Goal: Task Accomplishment & Management: Complete application form

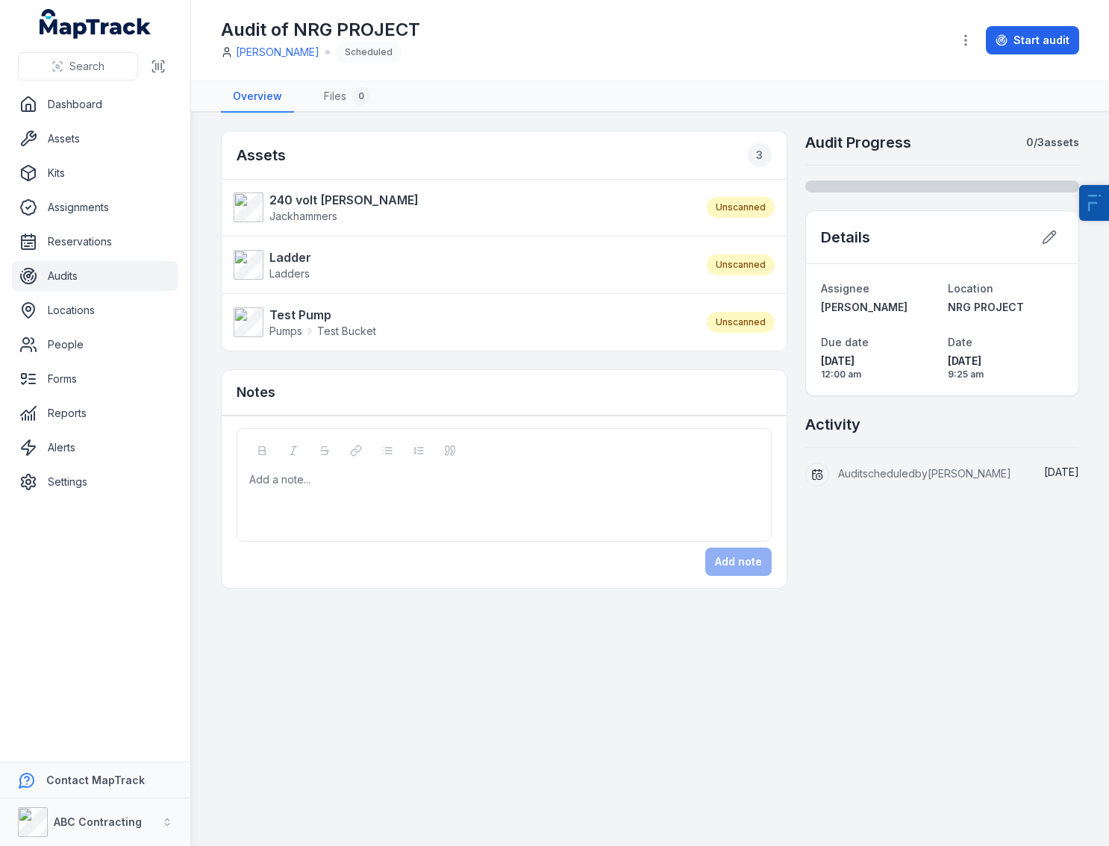
click at [640, 57] on div "Audit of NRG PROJECT Jarrod Milford Scheduled" at bounding box center [580, 40] width 718 height 45
click at [638, 58] on div "Audit of NRG PROJECT Jarrod Milford Scheduled" at bounding box center [580, 40] width 718 height 45
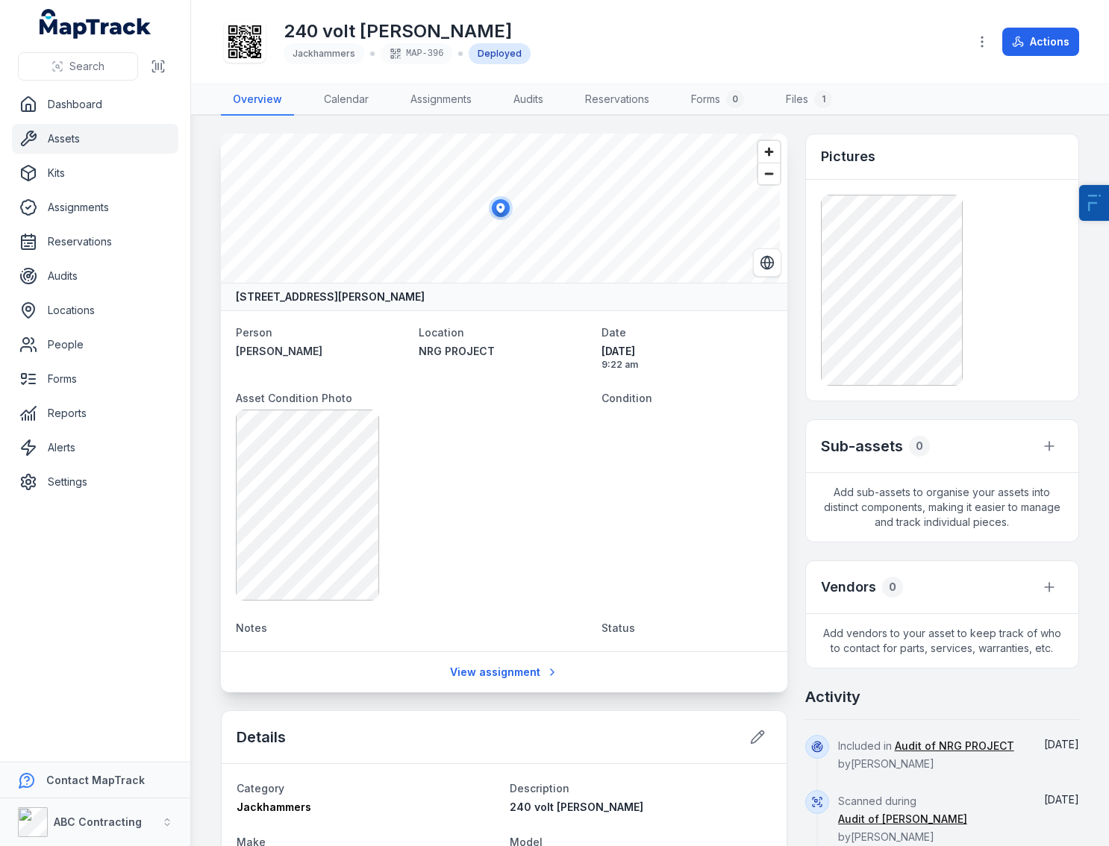
click at [261, 38] on div at bounding box center [245, 42] width 42 height 42
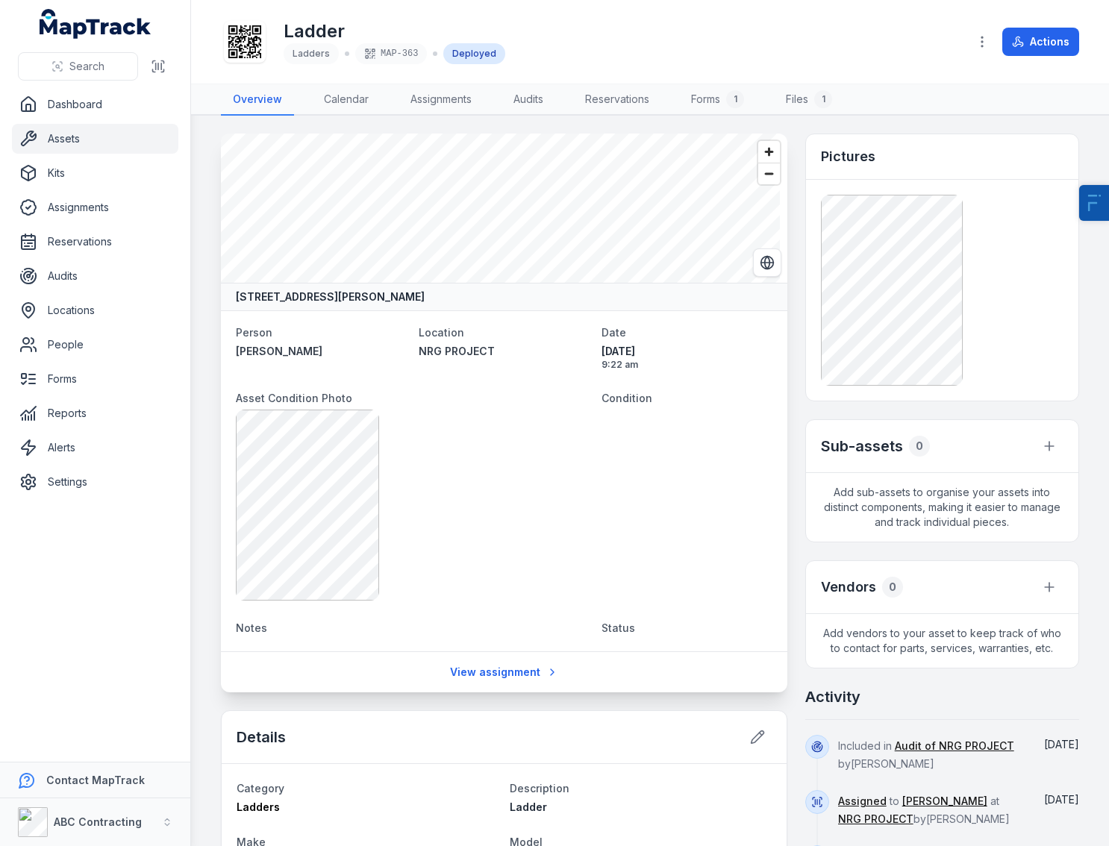
click at [239, 43] on icon at bounding box center [244, 41] width 33 height 33
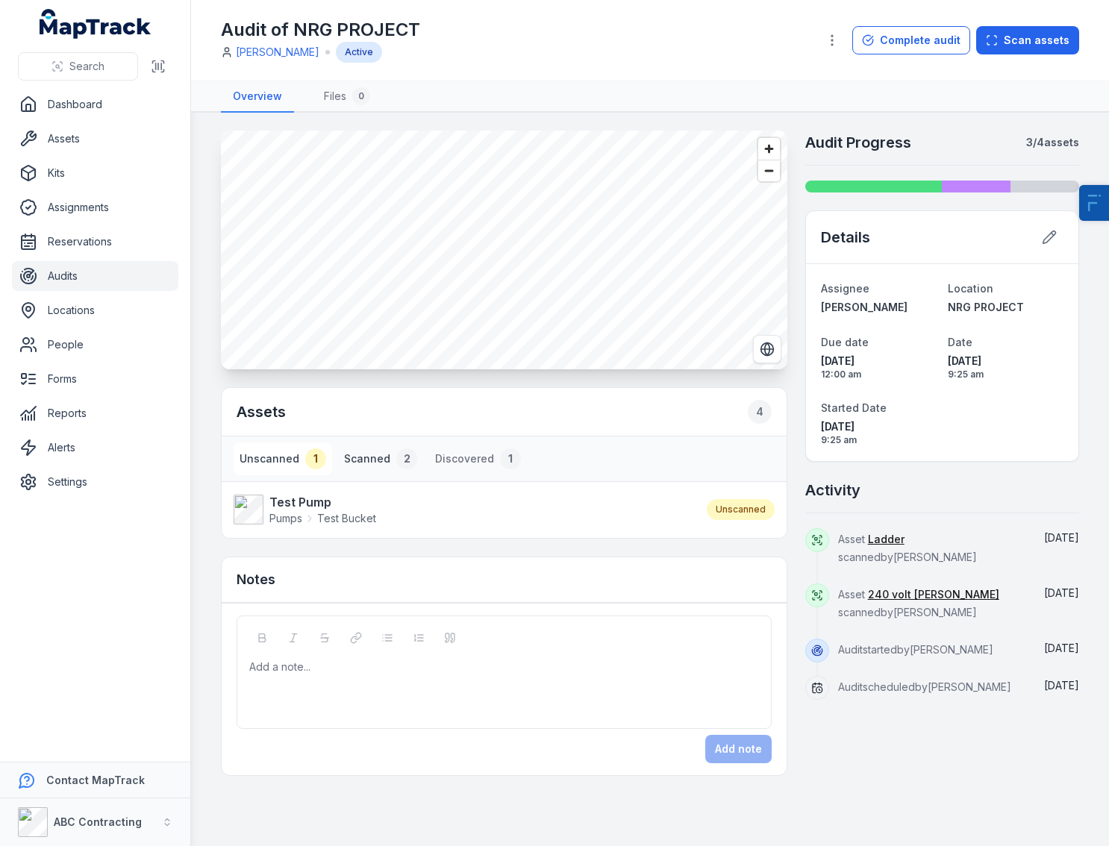
click at [377, 457] on button "Scanned 2" at bounding box center [380, 458] width 85 height 33
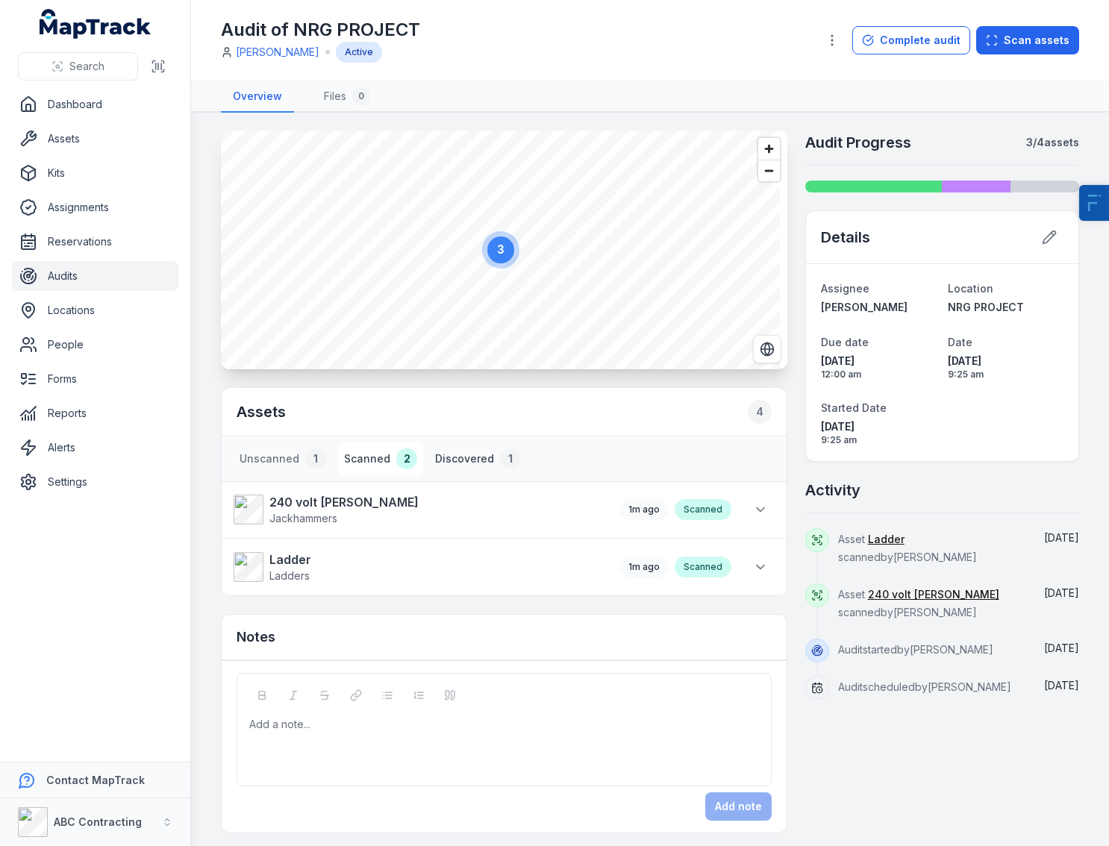
click at [477, 457] on button "Discovered 1" at bounding box center [478, 458] width 98 height 33
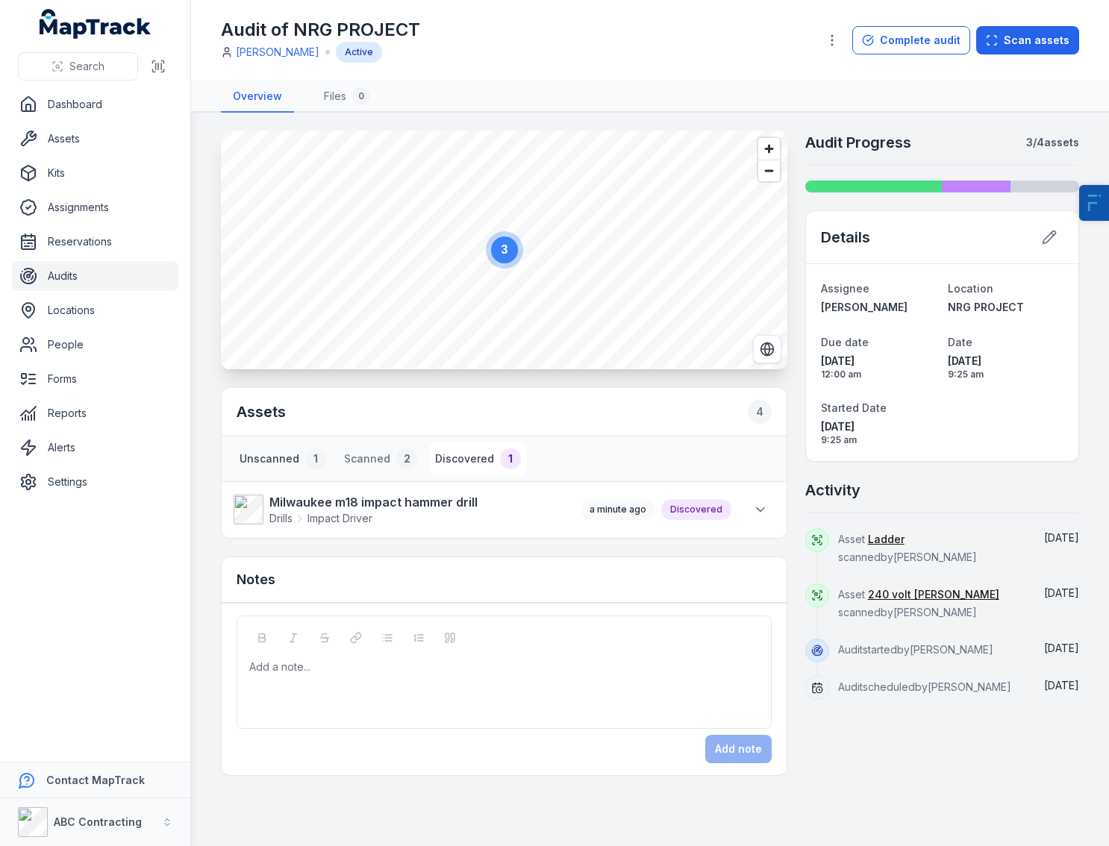
click at [272, 460] on button "Unscanned 1" at bounding box center [282, 458] width 98 height 33
click at [404, 458] on div "2" at bounding box center [406, 458] width 21 height 21
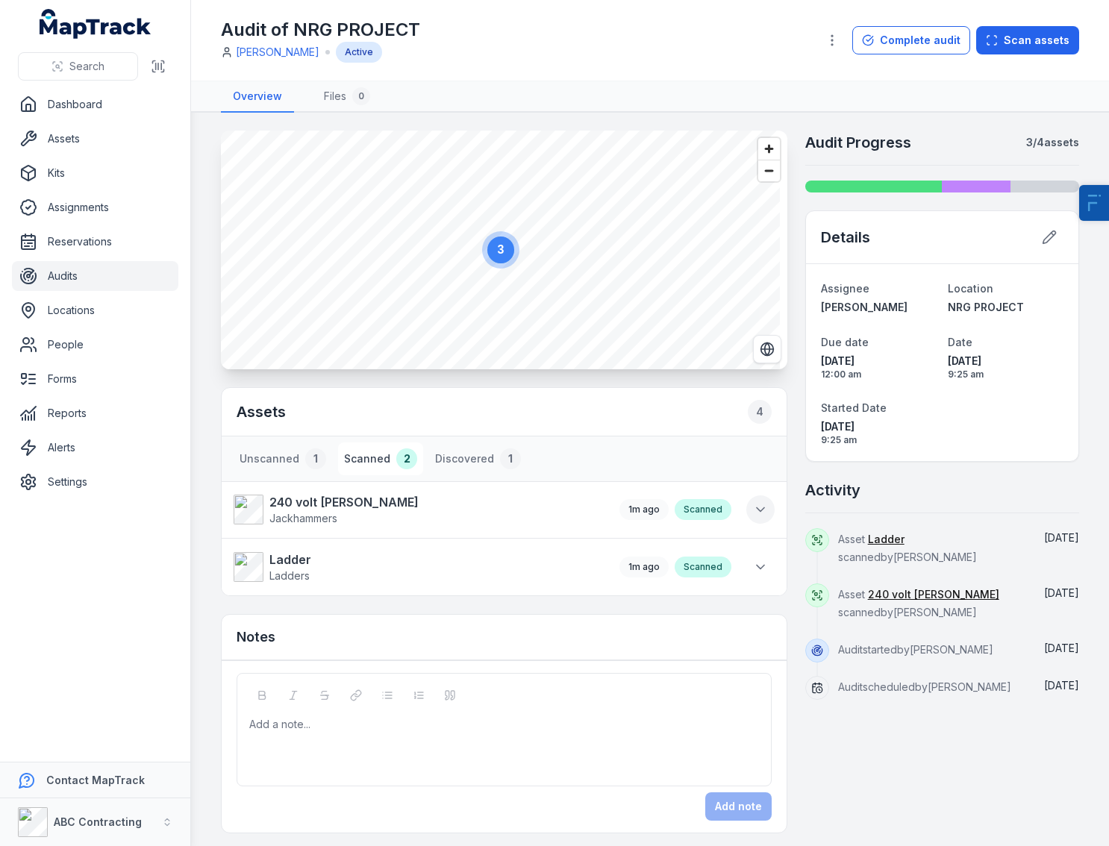
click at [754, 505] on icon at bounding box center [760, 509] width 15 height 15
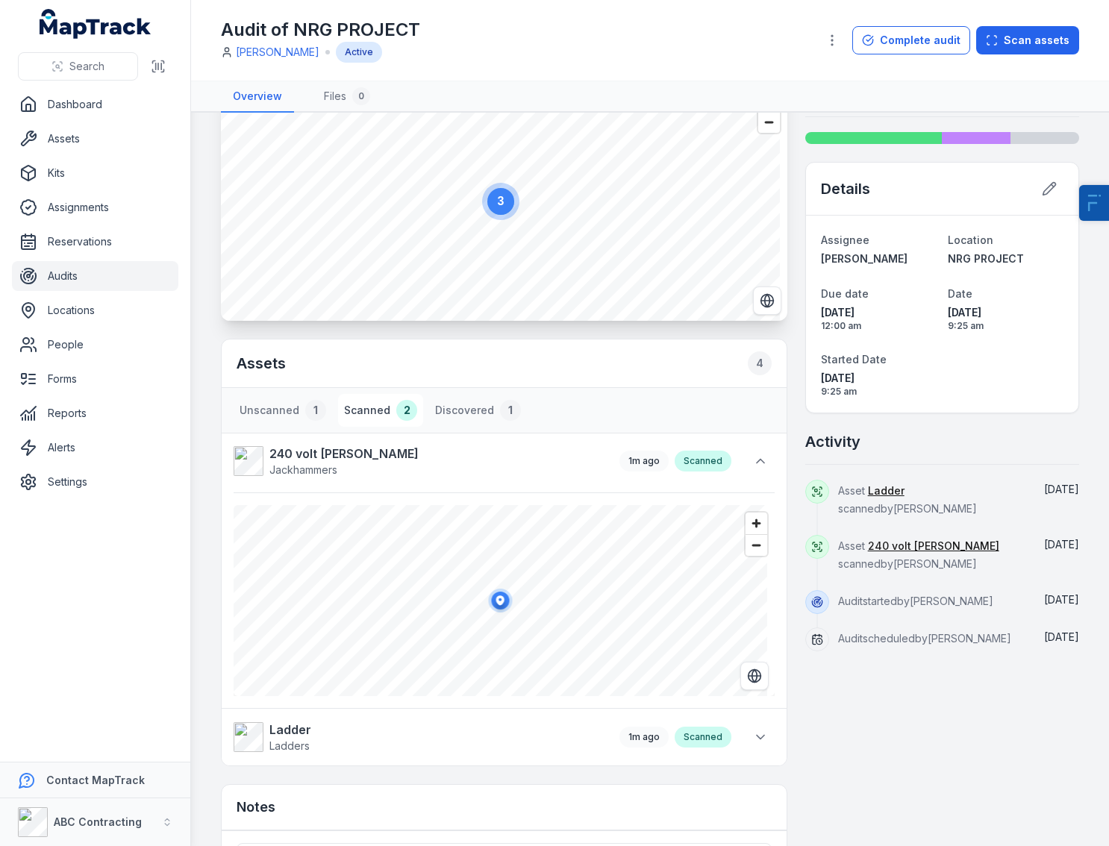
scroll to position [58, 0]
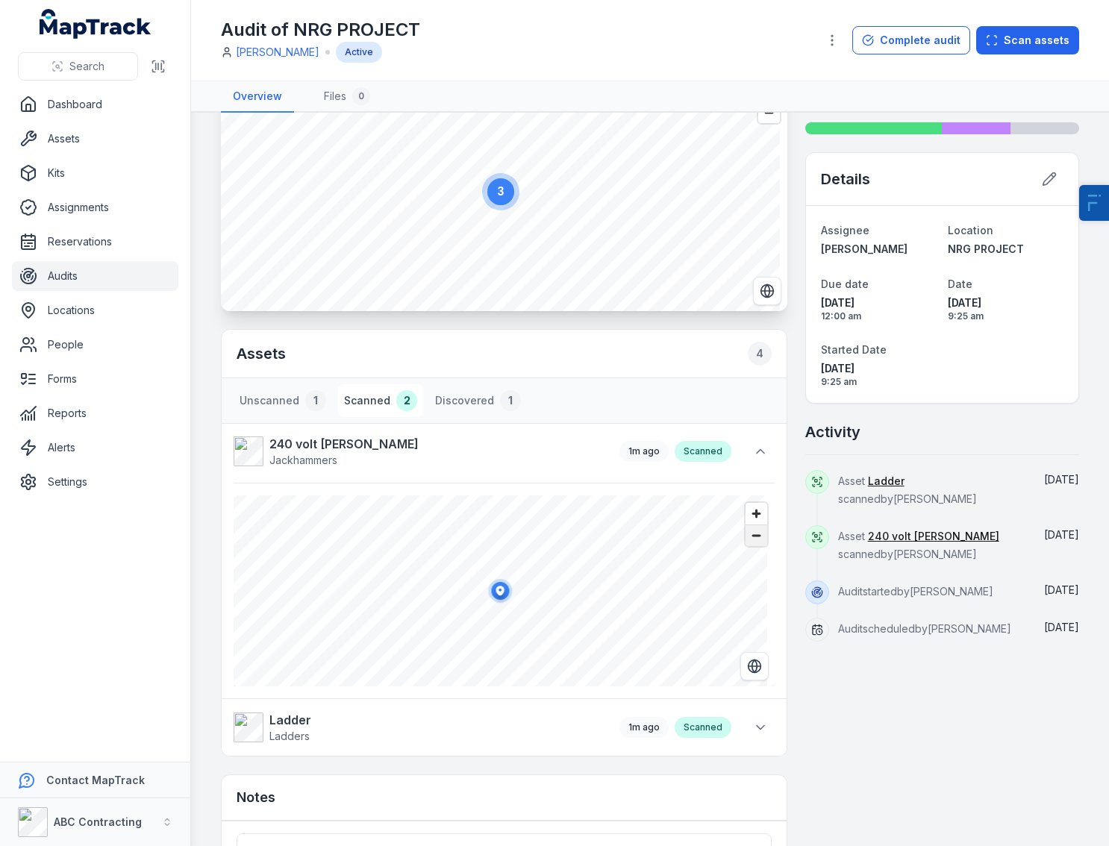
click at [745, 534] on span "Zoom out" at bounding box center [756, 535] width 22 height 21
click at [746, 511] on span "Zoom in" at bounding box center [756, 514] width 22 height 22
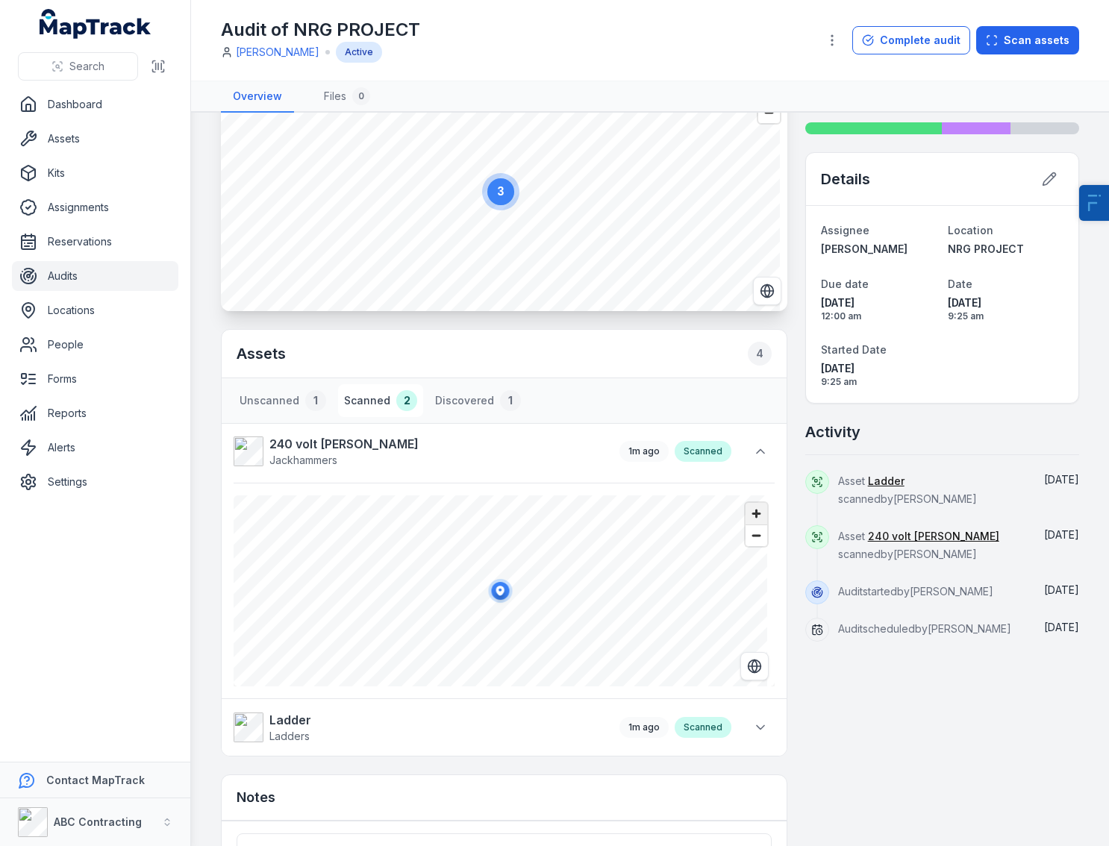
click at [746, 511] on span "Zoom in" at bounding box center [756, 514] width 22 height 22
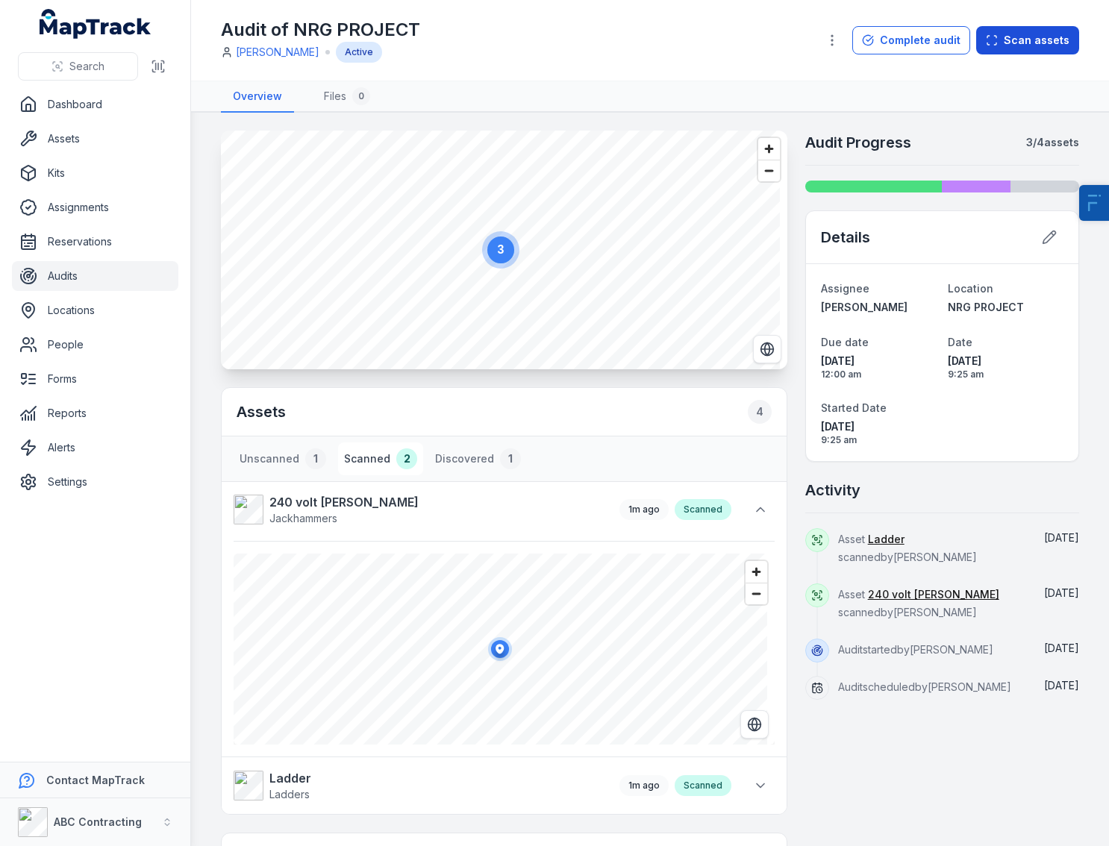
scroll to position [19, 0]
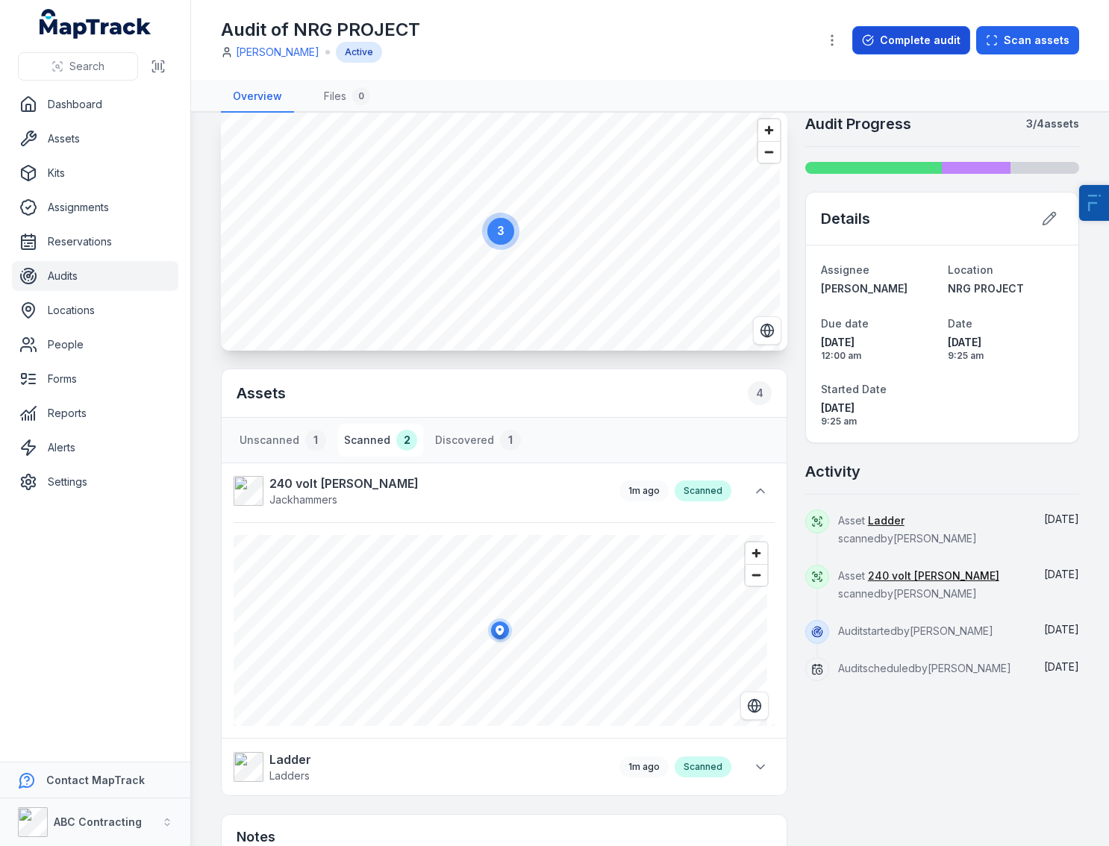
click at [912, 38] on button "Complete audit" at bounding box center [911, 40] width 118 height 28
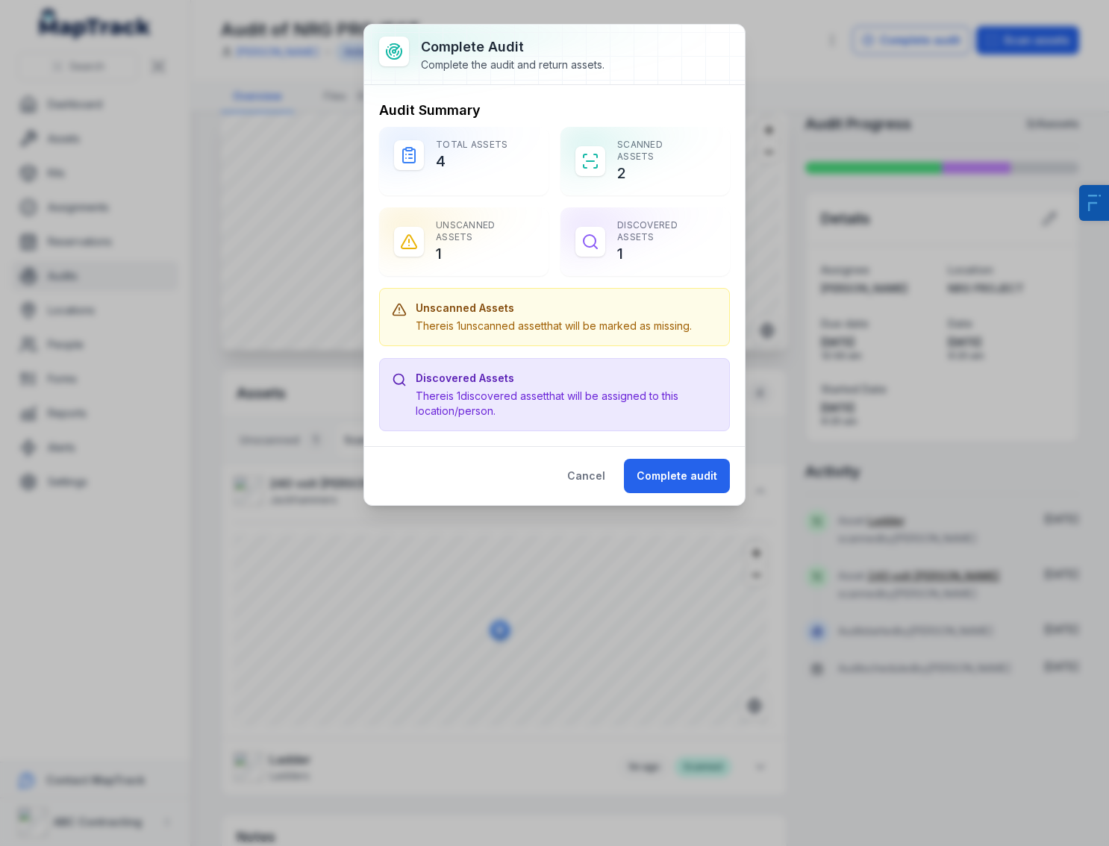
click at [438, 148] on div "Total Assets 4" at bounding box center [463, 155] width 169 height 57
drag, startPoint x: 513, startPoint y: 408, endPoint x: 422, endPoint y: 397, distance: 91.7
click at [412, 396] on div "Discovered Assets There is 1 discovered asset that will be assigned to this loc…" at bounding box center [554, 395] width 325 height 48
click at [640, 471] on button "Complete audit" at bounding box center [677, 476] width 106 height 34
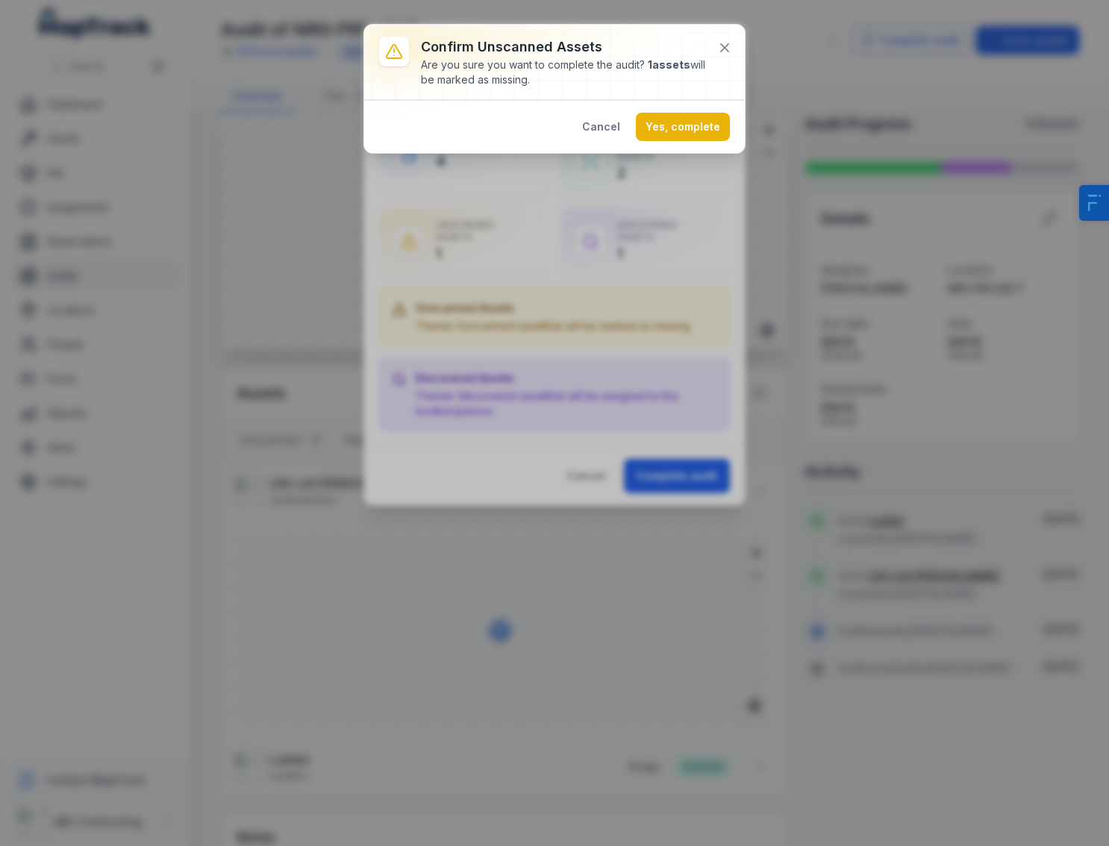
drag, startPoint x: 524, startPoint y: 63, endPoint x: 779, endPoint y: 85, distance: 255.3
click at [803, 73] on div "Confirm Unscanned Assets Are you sure you want to complete the audit? 1 assets …" at bounding box center [554, 423] width 1109 height 846
click at [716, 123] on button "Yes, complete" at bounding box center [683, 127] width 94 height 28
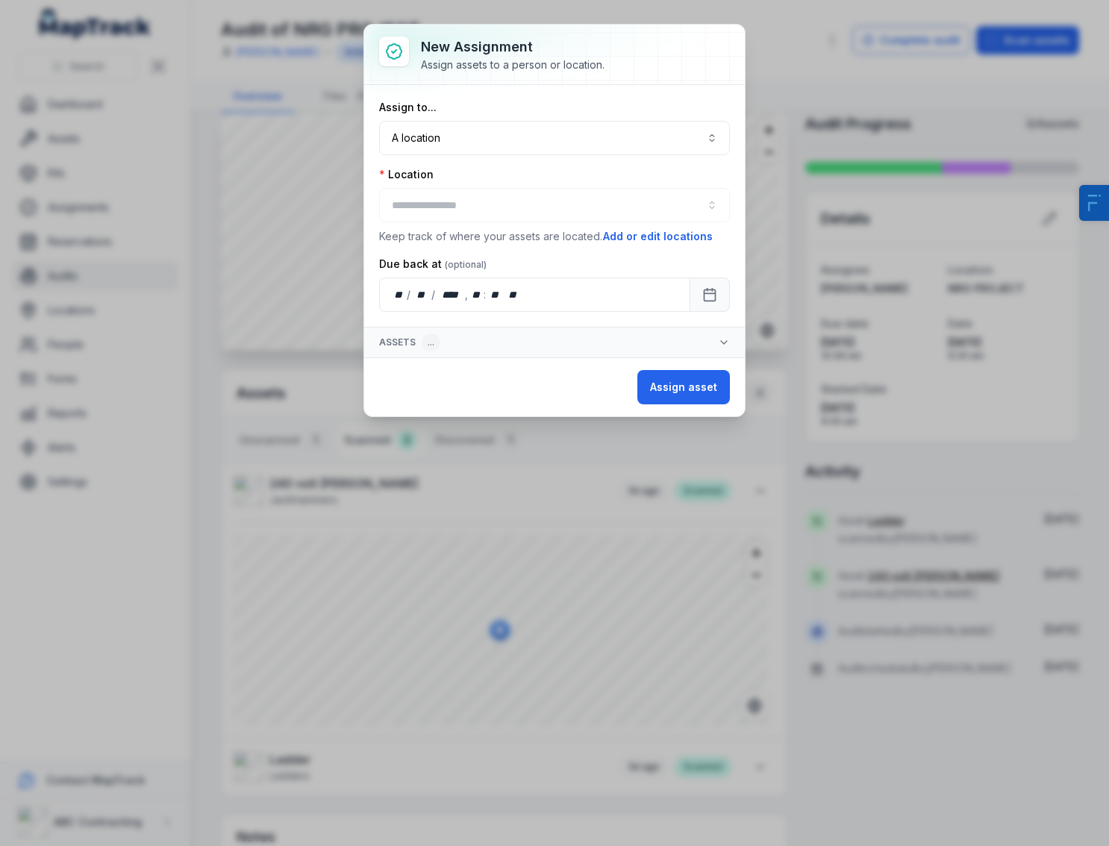
type input "**********"
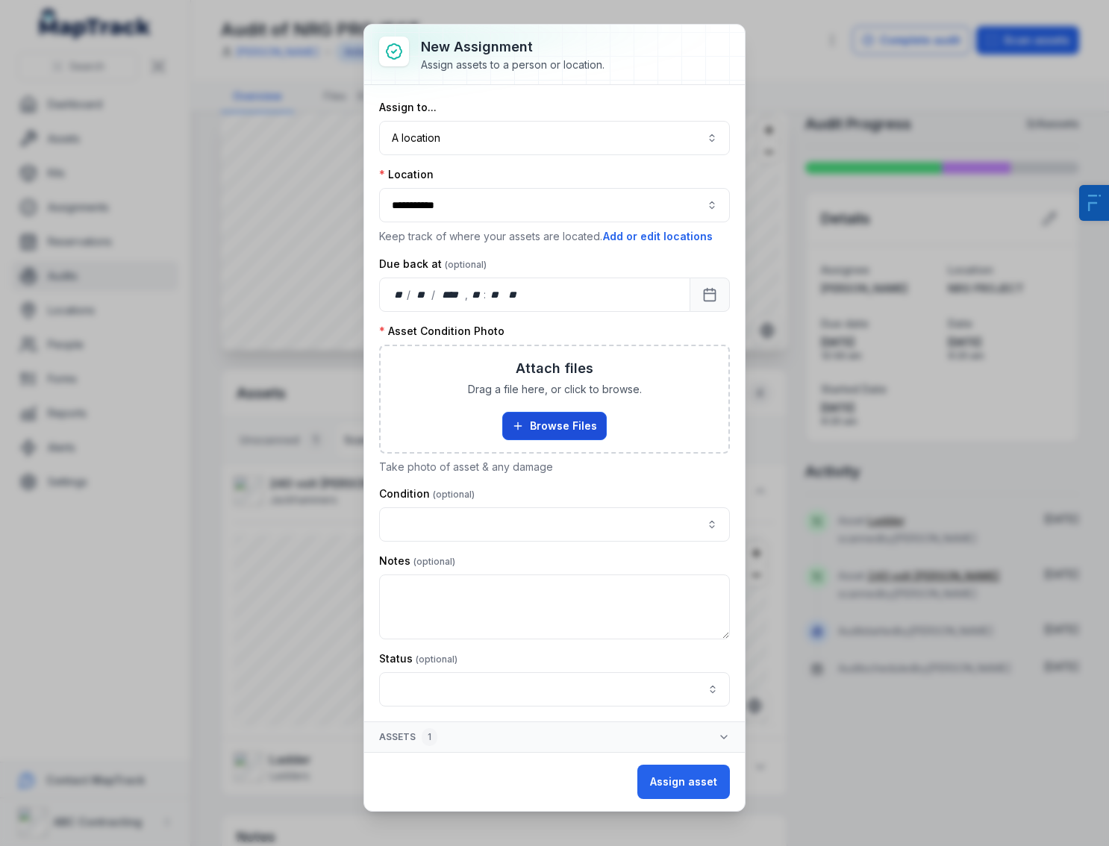
click at [532, 425] on button "Browse Files" at bounding box center [554, 426] width 104 height 28
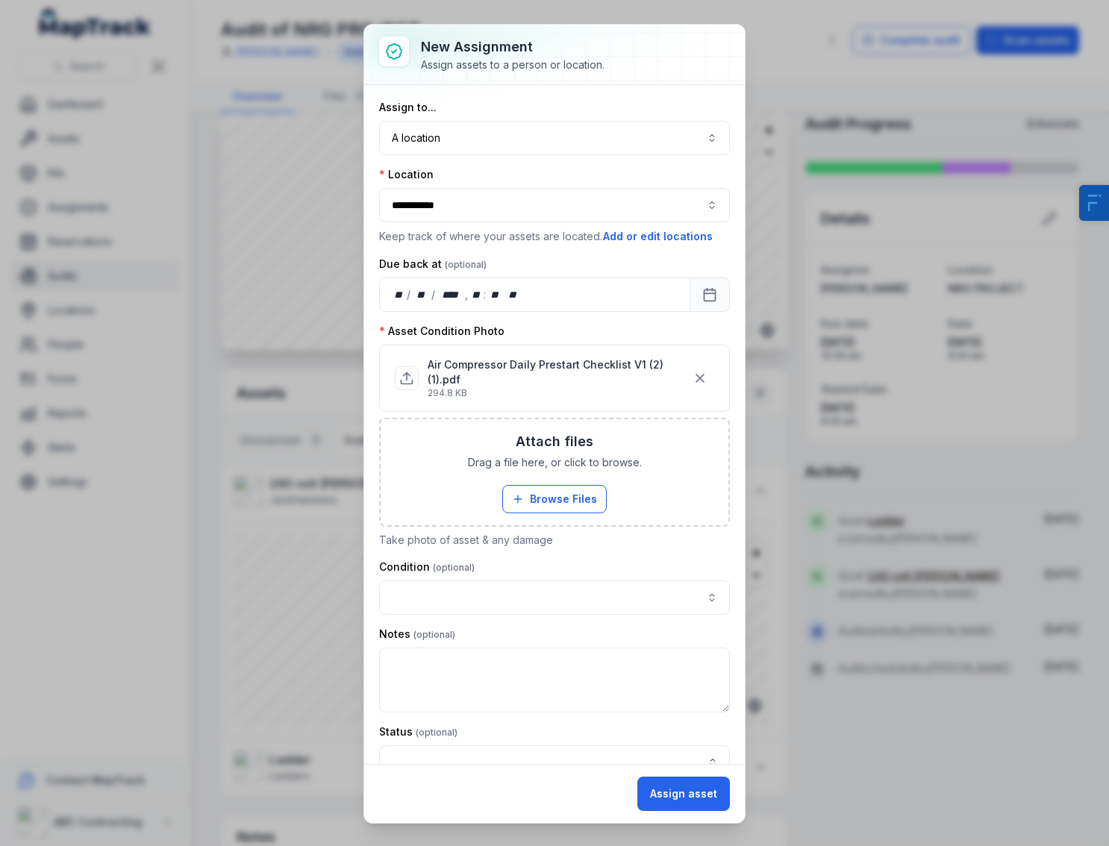
scroll to position [61, 0]
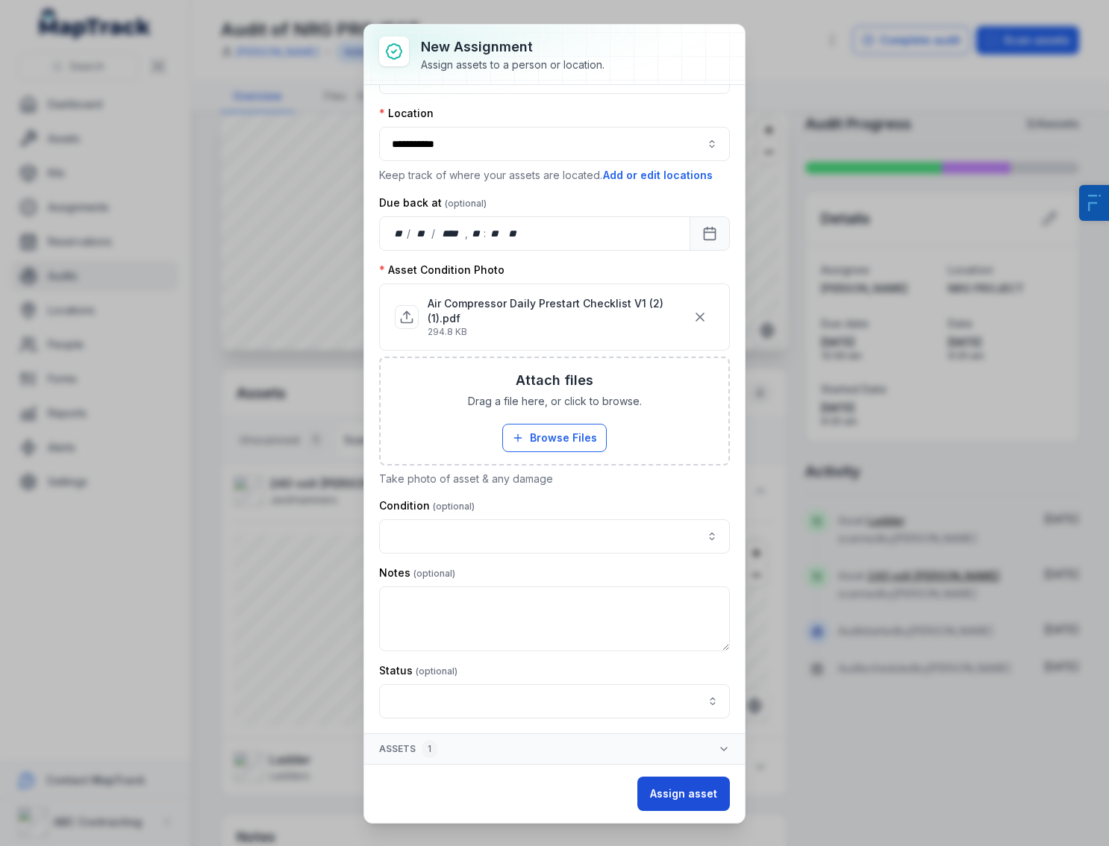
click at [659, 789] on button "Assign asset" at bounding box center [683, 794] width 93 height 34
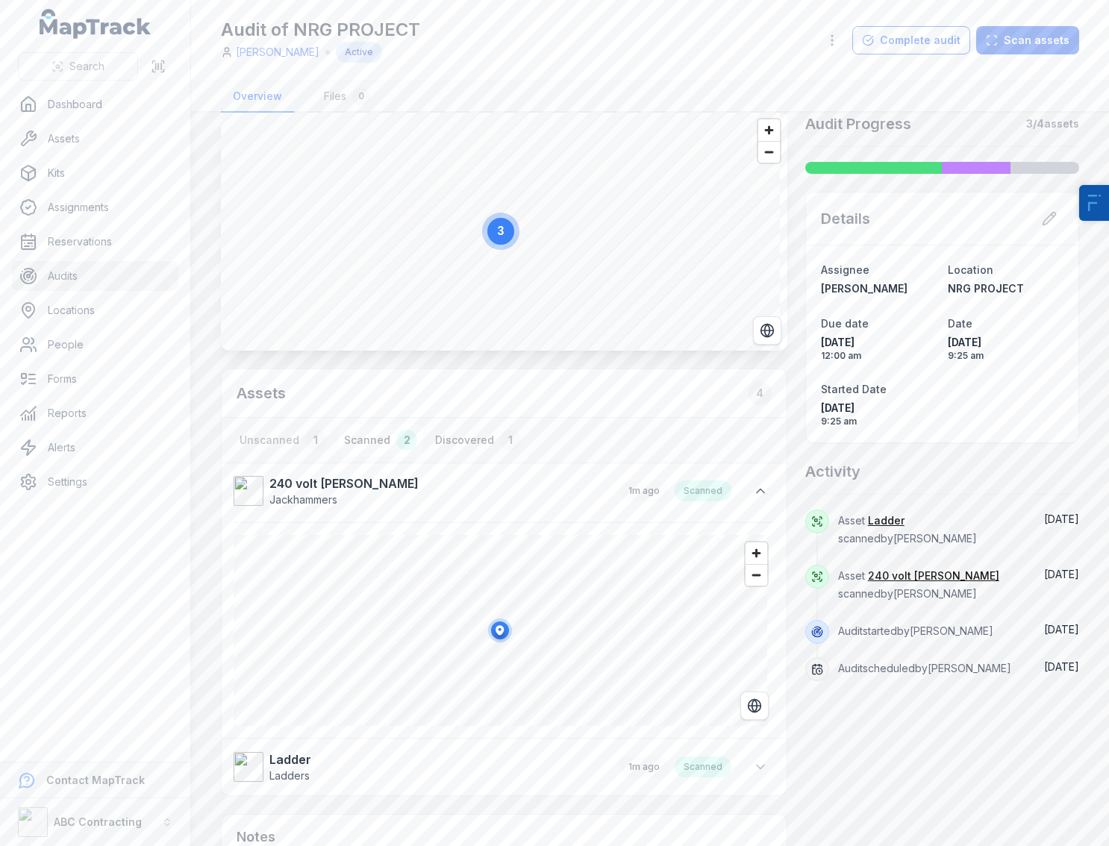
click at [466, 444] on button "Discovered 1" at bounding box center [478, 440] width 98 height 33
